Goal: Information Seeking & Learning: Learn about a topic

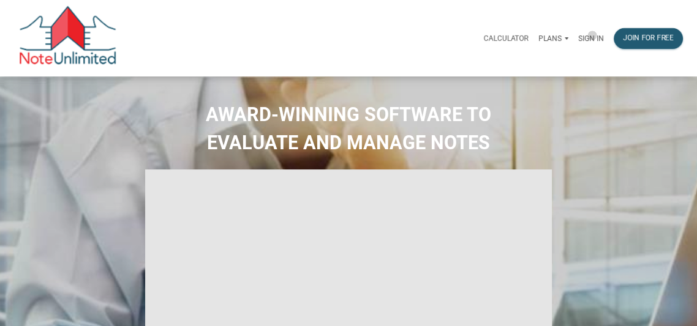
click at [592, 36] on p "Sign in" at bounding box center [591, 38] width 26 height 9
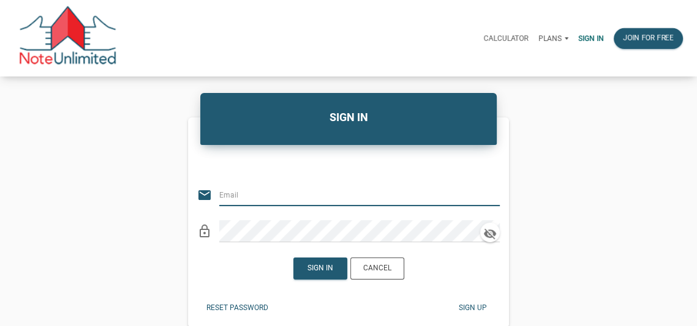
type input "luke@bringhomedenver.com"
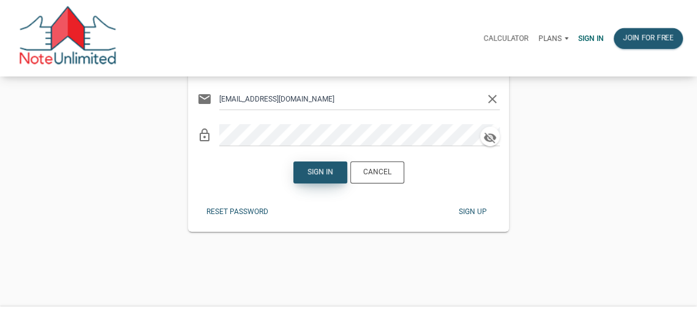
click at [317, 171] on div "Sign in" at bounding box center [321, 172] width 26 height 11
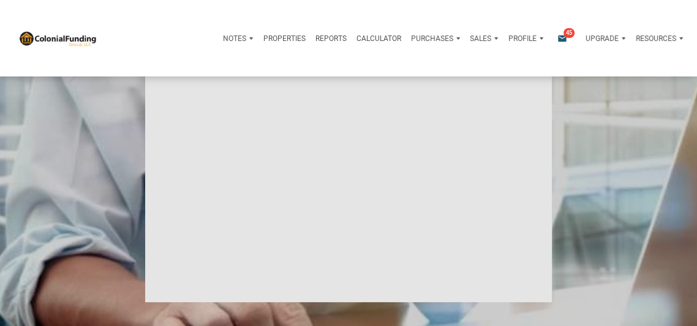
type input "Introduction to new features"
select select
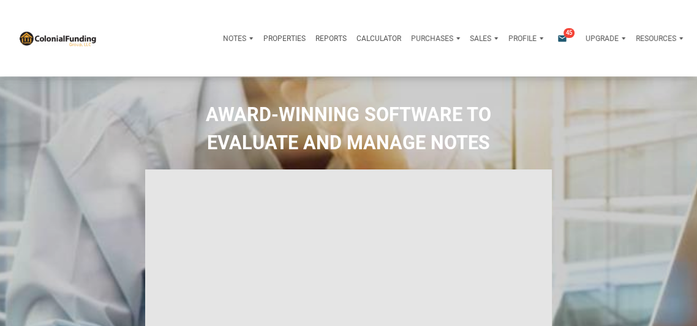
click at [246, 37] on p "Purchases" at bounding box center [234, 38] width 23 height 9
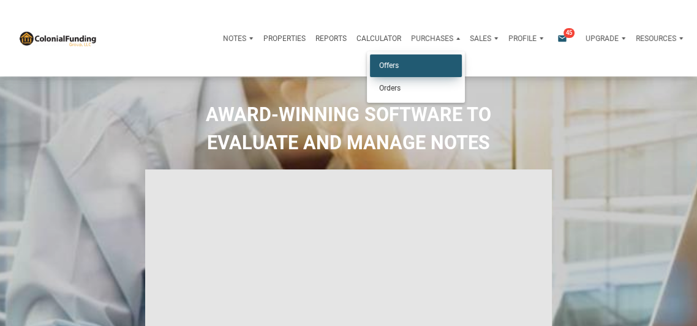
click at [385, 65] on link "Offers" at bounding box center [416, 66] width 92 height 23
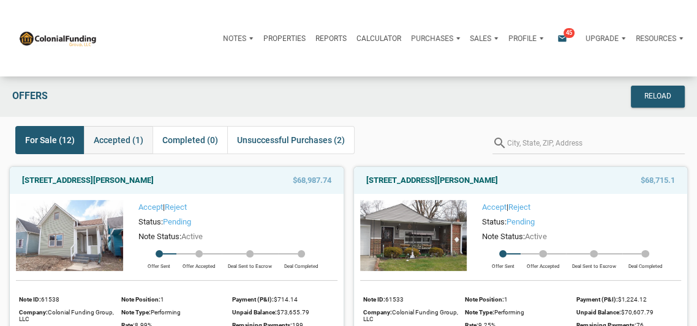
click at [115, 137] on span "Accepted (1)" at bounding box center [119, 140] width 50 height 15
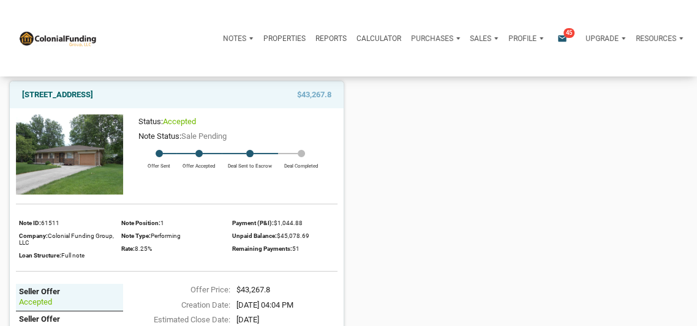
scroll to position [85, 0]
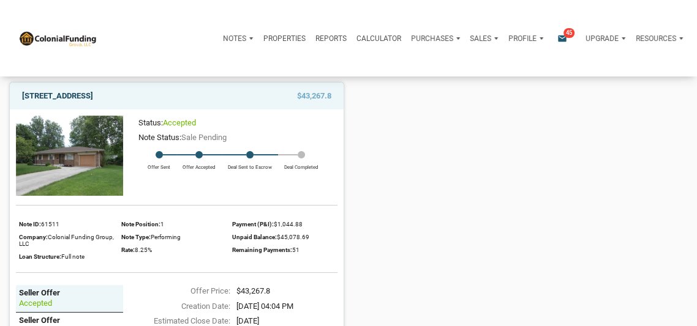
click at [93, 94] on link "[STREET_ADDRESS]" at bounding box center [57, 96] width 71 height 15
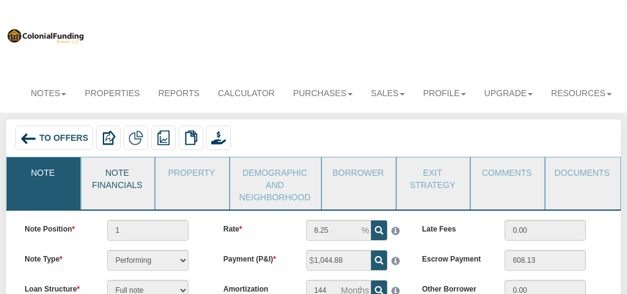
click at [111, 184] on link "Note Financials" at bounding box center [117, 177] width 72 height 40
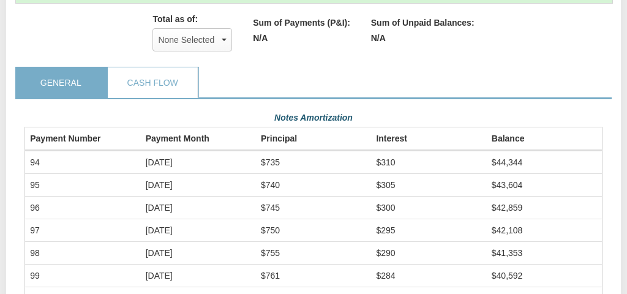
scroll to position [333, 0]
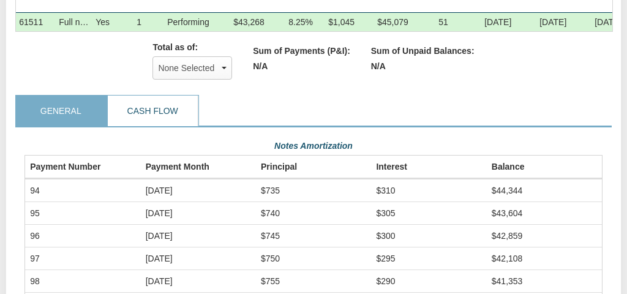
click at [157, 110] on link "Cash Flow" at bounding box center [152, 111] width 89 height 31
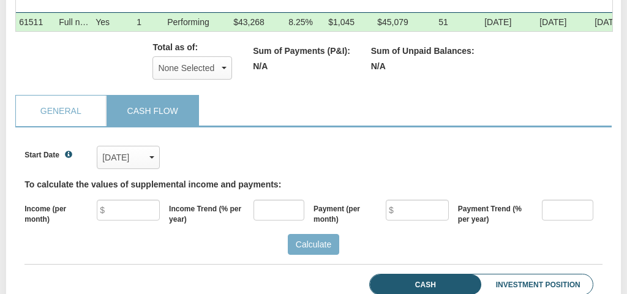
scroll to position [412, 0]
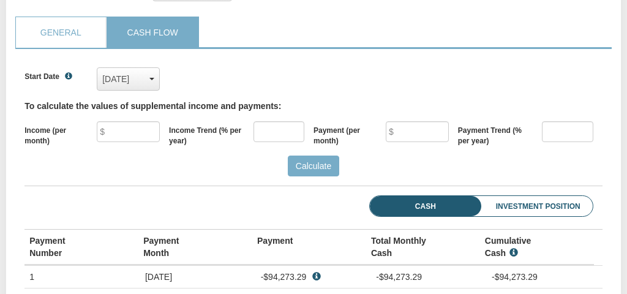
click at [132, 83] on div "Dec, 2017" at bounding box center [128, 79] width 52 height 18
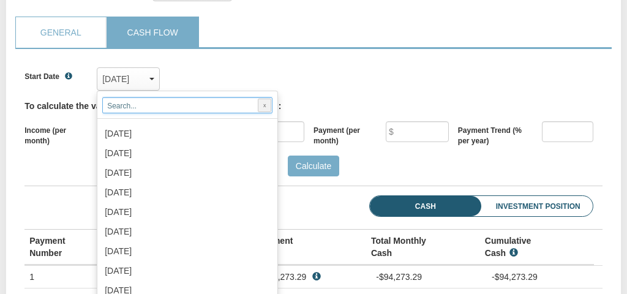
scroll to position [1717, 0]
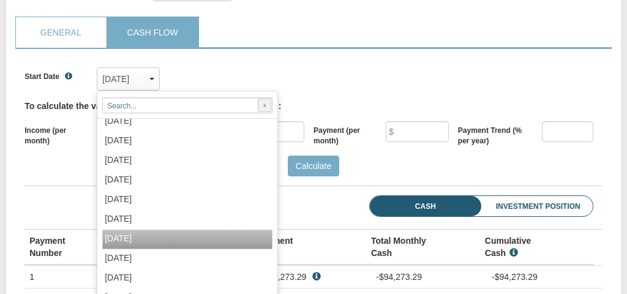
click at [132, 243] on span "Sep, 2025" at bounding box center [118, 238] width 27 height 10
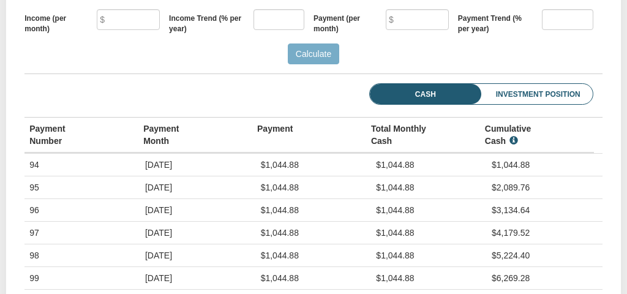
scroll to position [390, 0]
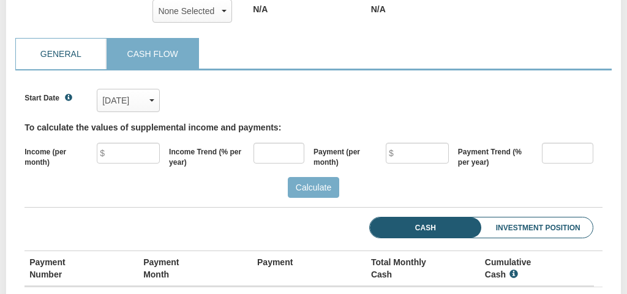
click at [59, 56] on link "General" at bounding box center [60, 54] width 89 height 31
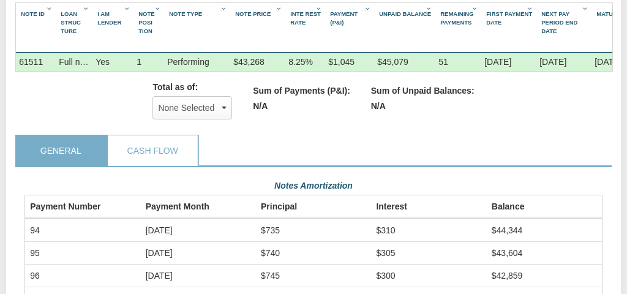
scroll to position [311, 0]
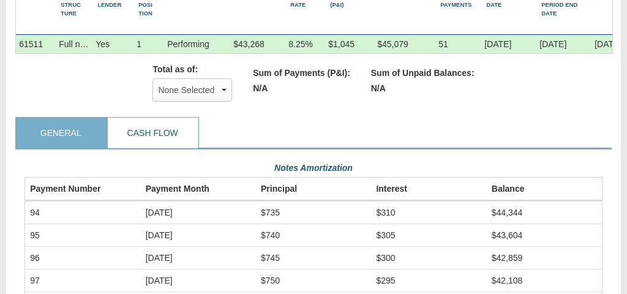
click at [151, 128] on link "Cash Flow" at bounding box center [152, 133] width 89 height 31
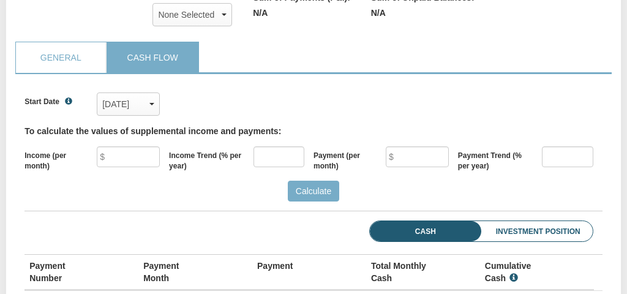
scroll to position [337, 0]
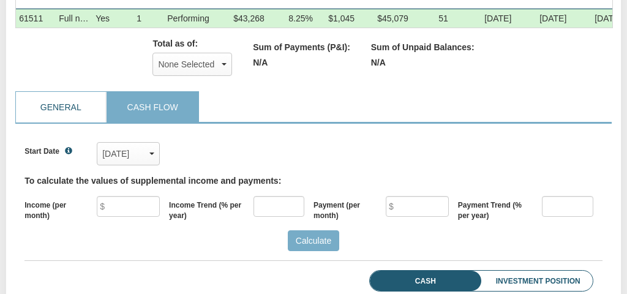
click at [66, 106] on link "General" at bounding box center [60, 107] width 89 height 31
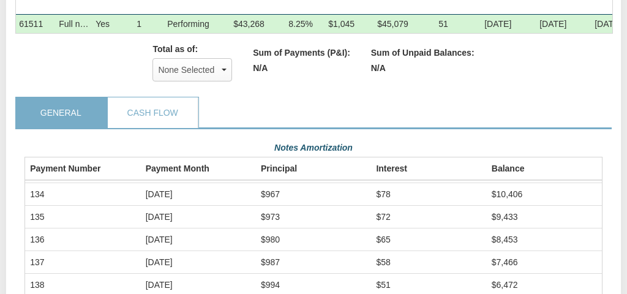
scroll to position [257, 0]
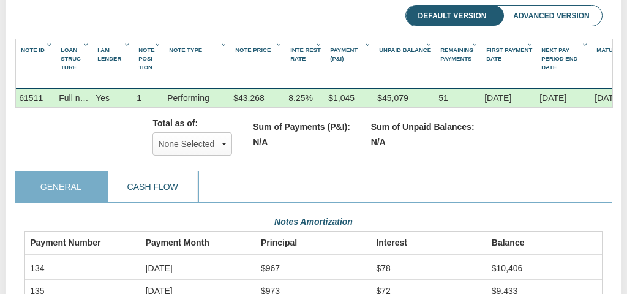
click at [153, 189] on link "Cash Flow" at bounding box center [152, 187] width 89 height 31
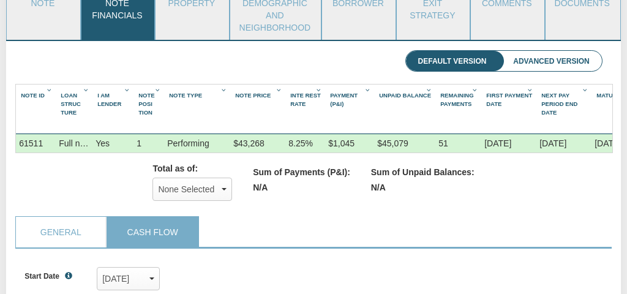
scroll to position [216, 0]
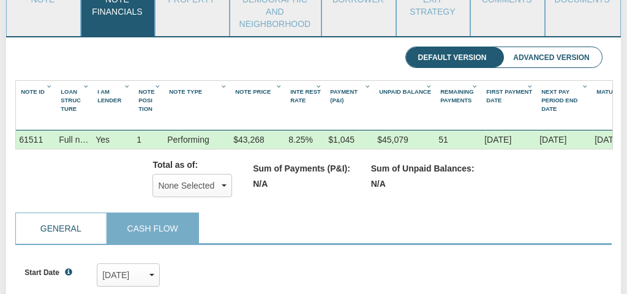
click at [79, 223] on link "General" at bounding box center [60, 228] width 89 height 31
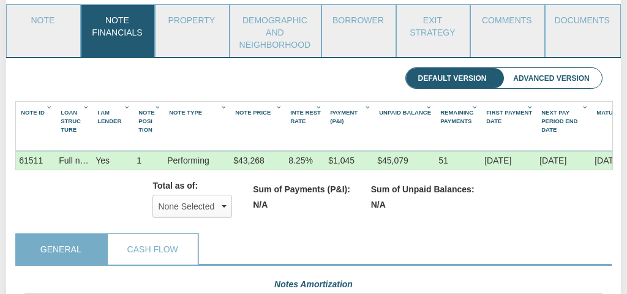
scroll to position [0, 0]
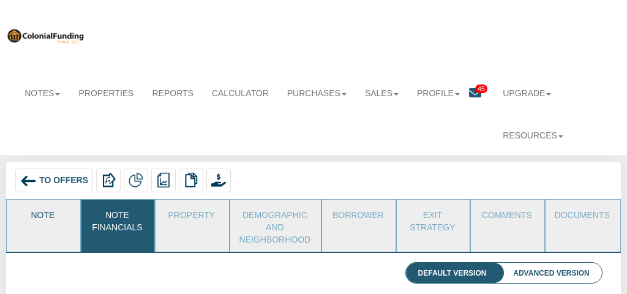
click at [43, 213] on link "Note" at bounding box center [43, 215] width 72 height 31
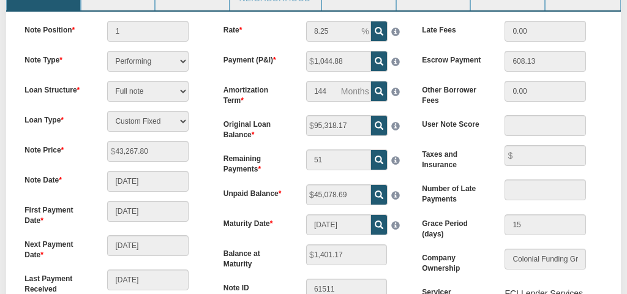
scroll to position [282, 0]
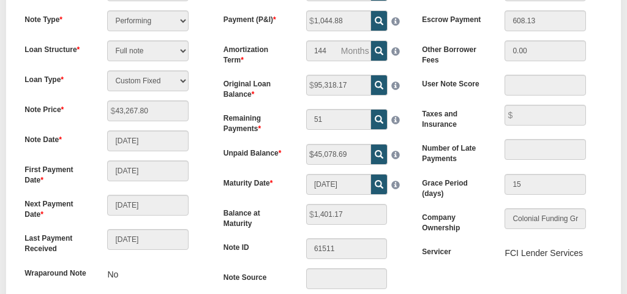
click at [306, 151] on div "45,078.69" at bounding box center [355, 154] width 116 height 21
click at [371, 10] on span "1,044.88" at bounding box center [371, 10] width 0 height 0
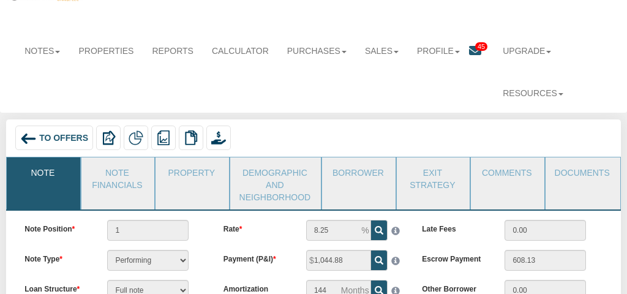
scroll to position [43, 0]
click at [60, 139] on span "To Offers" at bounding box center [63, 137] width 49 height 10
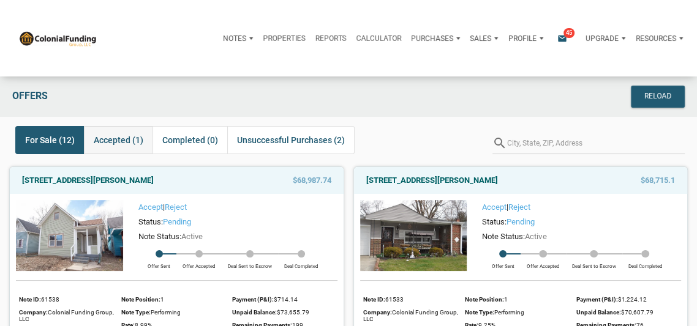
click at [118, 143] on span "Accepted (1)" at bounding box center [119, 140] width 50 height 15
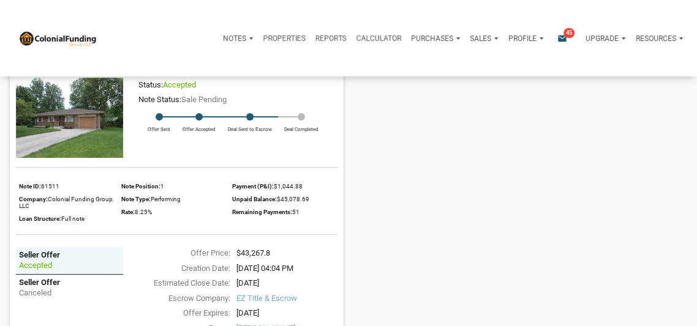
scroll to position [132, 0]
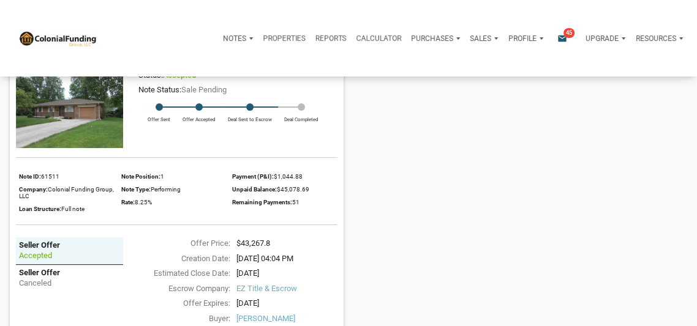
drag, startPoint x: 287, startPoint y: 298, endPoint x: 234, endPoint y: 298, distance: 52.7
click at [234, 298] on div "[DATE]" at bounding box center [286, 304] width 113 height 12
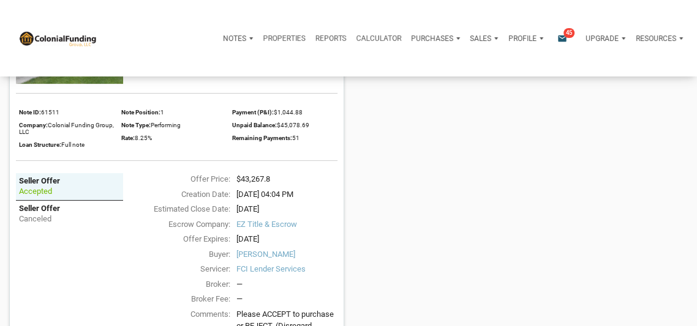
scroll to position [208, 0]
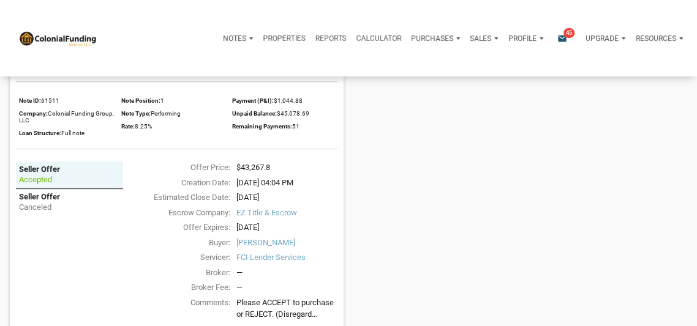
click at [288, 227] on div "[DATE]" at bounding box center [286, 228] width 113 height 12
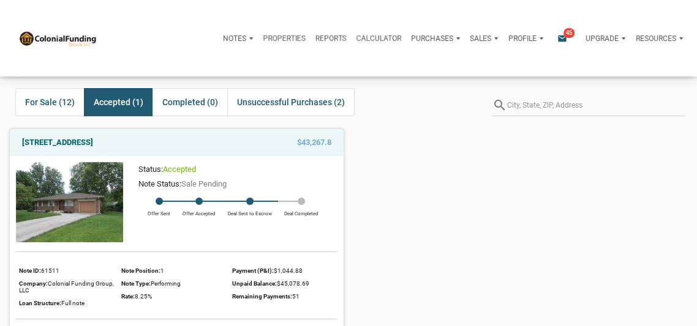
scroll to position [0, 0]
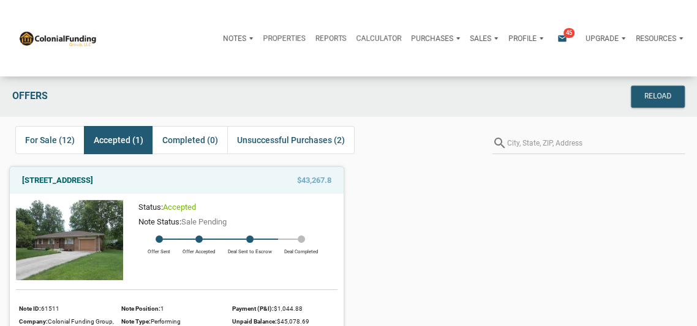
click at [521, 34] on p "Profile" at bounding box center [522, 38] width 28 height 9
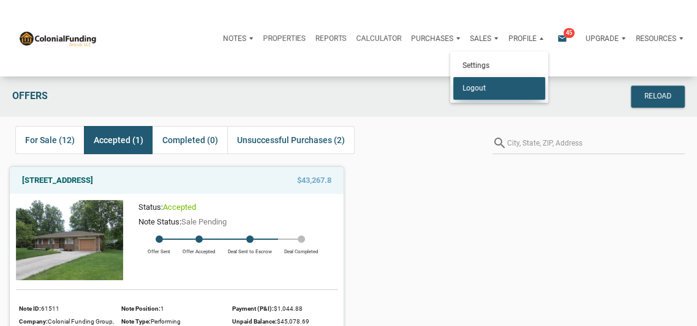
click at [470, 89] on link "Logout" at bounding box center [499, 88] width 92 height 23
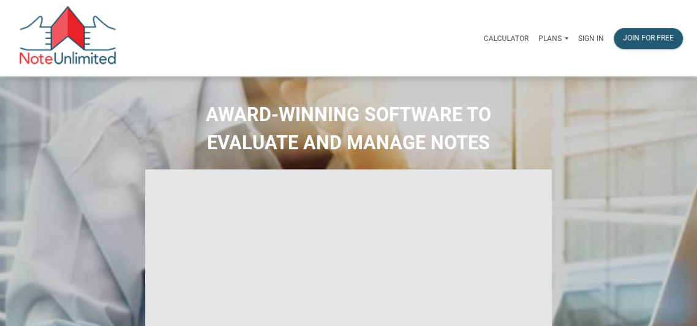
select select
type input "Introduction to new features"
select select
